Goal: Task Accomplishment & Management: Manage account settings

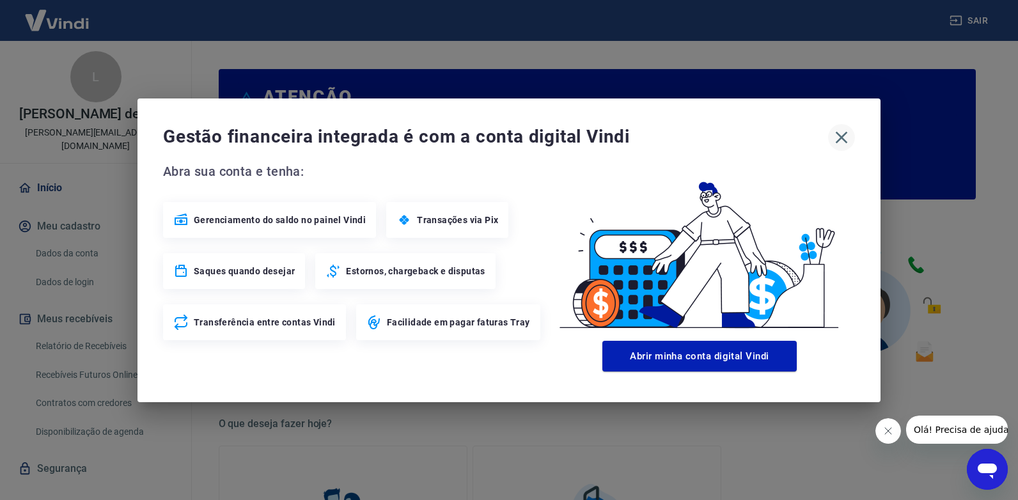
click at [839, 135] on icon "button" at bounding box center [842, 137] width 12 height 12
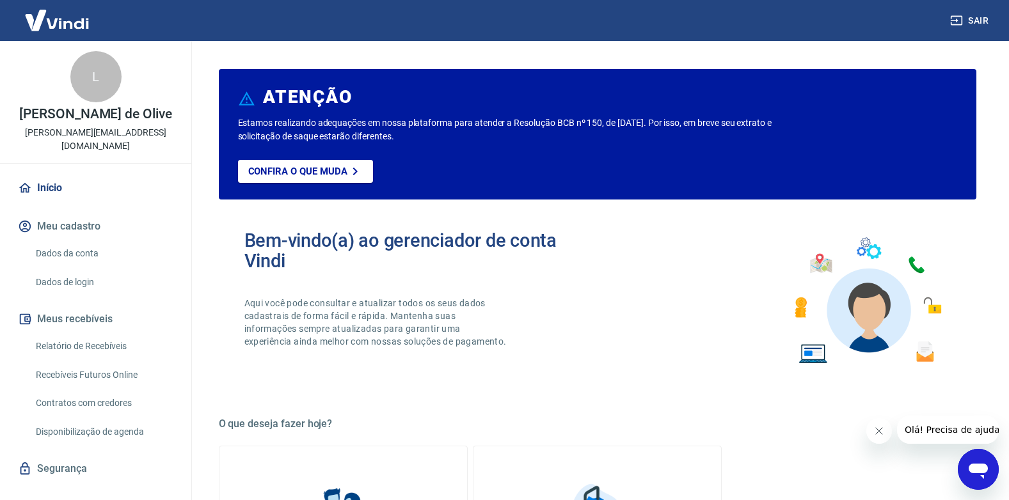
drag, startPoint x: 91, startPoint y: 342, endPoint x: 95, endPoint y: 333, distance: 8.9
click at [93, 340] on link "Relatório de Recebíveis" at bounding box center [103, 346] width 145 height 26
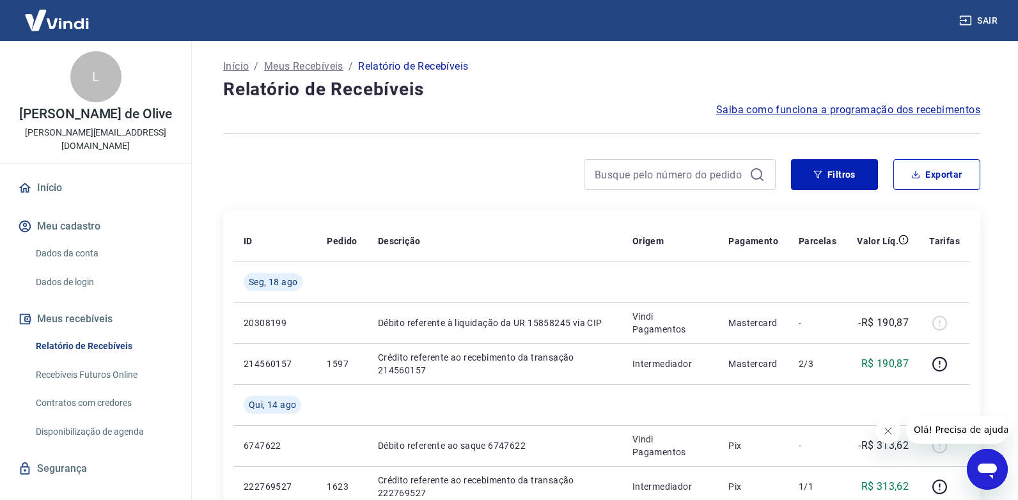
click at [116, 362] on link "Recebíveis Futuros Online" at bounding box center [103, 375] width 145 height 26
